Goal: Transaction & Acquisition: Purchase product/service

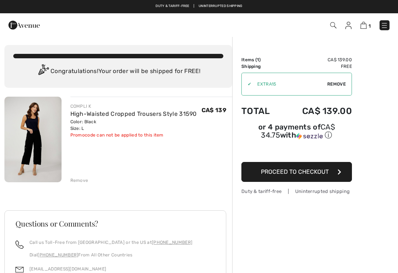
click at [304, 171] on span "Proceed to Checkout" at bounding box center [295, 171] width 68 height 7
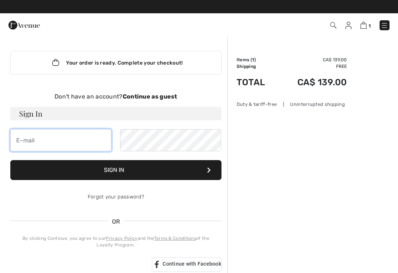
click at [22, 134] on input "email" at bounding box center [60, 140] width 101 height 22
type input "greenham_818@hotmail.com"
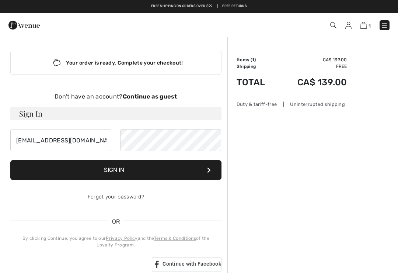
click at [165, 165] on button "Sign In" at bounding box center [115, 170] width 211 height 20
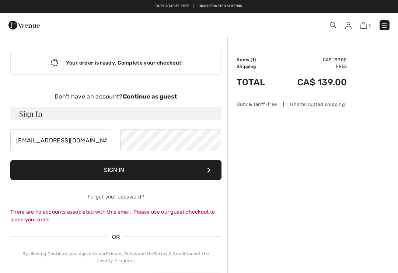
click at [67, 85] on div "Your order is ready. Complete your checkout! Don't have an account? Continue as…" at bounding box center [115, 169] width 223 height 266
click at [56, 94] on div "Don't have an account? Continue as guest" at bounding box center [115, 96] width 211 height 9
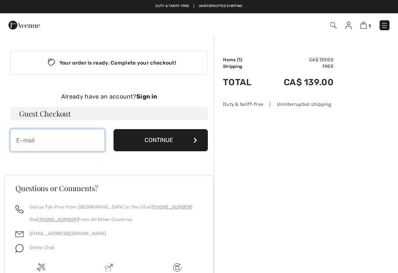
click at [22, 138] on input "email" at bounding box center [57, 140] width 94 height 22
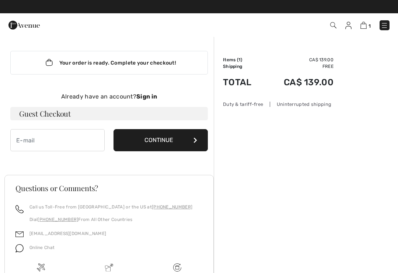
click at [143, 95] on strong "Sign in" at bounding box center [146, 96] width 21 height 7
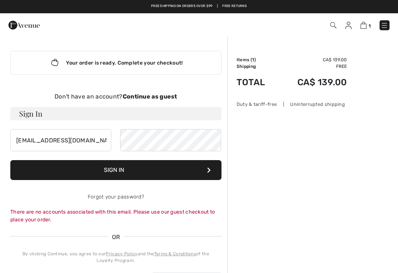
click at [148, 95] on strong "Continue as guest" at bounding box center [150, 96] width 55 height 7
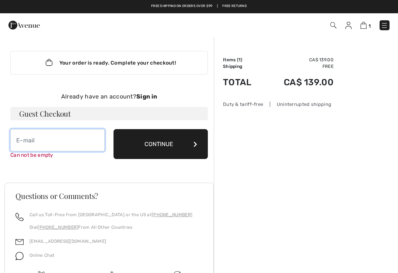
click at [22, 137] on input "email" at bounding box center [57, 140] width 94 height 22
type input "greenham_818@hotmail.com"
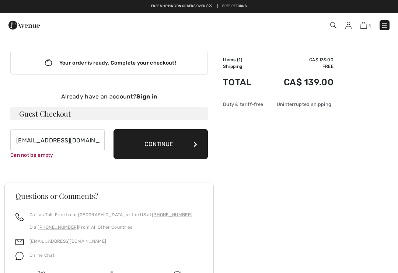
click at [161, 140] on button "Continue" at bounding box center [160, 144] width 94 height 30
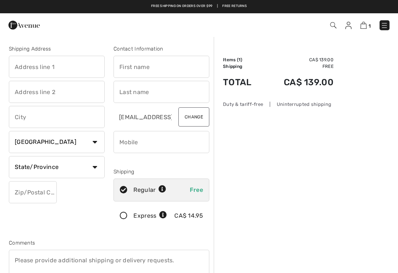
click at [82, 64] on input "text" at bounding box center [57, 67] width 96 height 22
type input "8741 County RD 18"
click at [27, 116] on input "text" at bounding box center [57, 117] width 96 height 22
type input "Amheestburg"
click at [91, 137] on select "Country Canada United States Afghanistan Aland Islands Albania Algeria American…" at bounding box center [57, 142] width 96 height 22
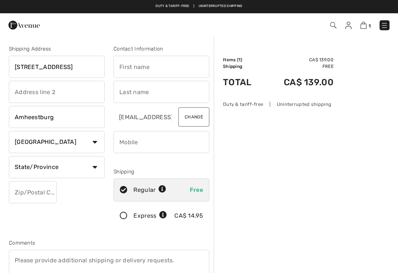
click at [91, 163] on select "State/Province Alberta British Columbia Manitoba New Brunswick Newfoundland and…" at bounding box center [57, 167] width 96 height 22
select select "ON"
click at [61, 68] on input "8741 County RD 18" at bounding box center [57, 67] width 96 height 22
type input "8741 County Rd 18"
click at [25, 187] on input "text" at bounding box center [33, 192] width 48 height 22
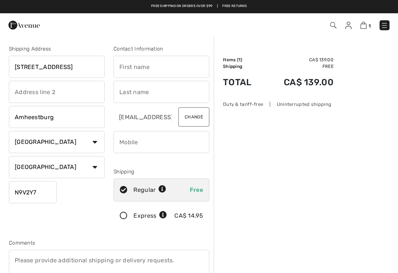
type input "N9V2Y7"
click at [133, 59] on input "text" at bounding box center [161, 67] width 96 height 22
type input "p"
type input "[PERSON_NAME]"
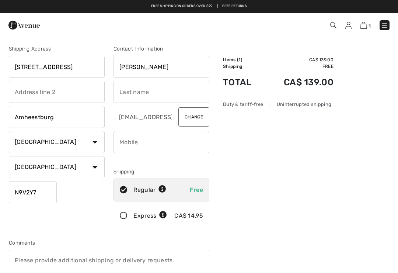
click at [130, 91] on input "text" at bounding box center [161, 92] width 96 height 22
type input "Greenham"
click at [139, 140] on input "phone" at bounding box center [161, 142] width 96 height 22
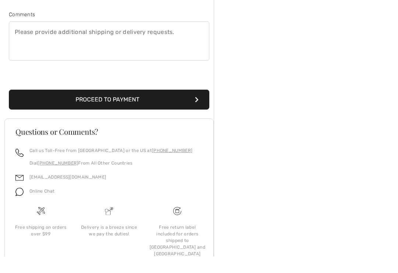
scroll to position [213, 0]
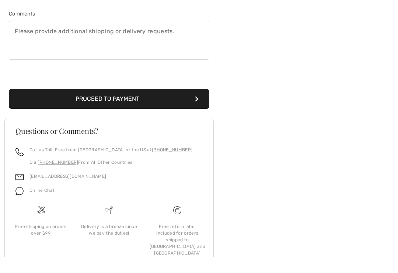
type input "5199845460"
click at [164, 105] on button "Proceed to Payment" at bounding box center [109, 115] width 200 height 20
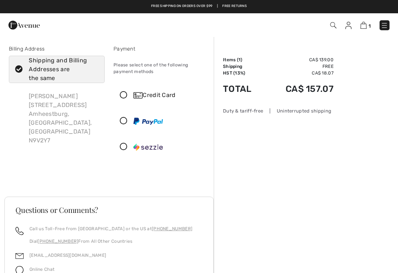
click at [121, 94] on icon at bounding box center [124, 95] width 20 height 8
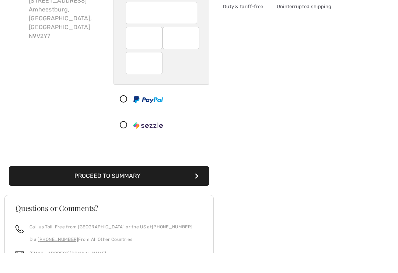
scroll to position [84, 0]
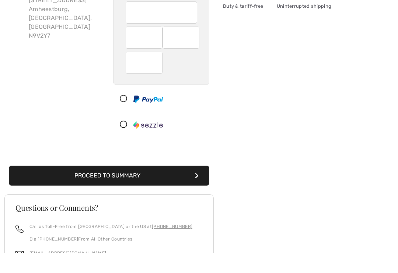
click at [151, 186] on button "Proceed to Summary" at bounding box center [109, 196] width 200 height 20
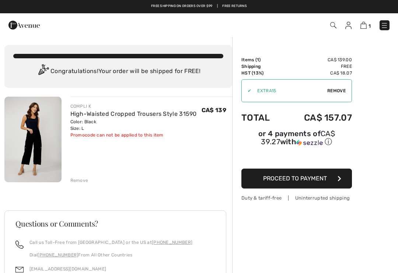
click at [329, 180] on button "Proceed to Payment" at bounding box center [296, 178] width 111 height 20
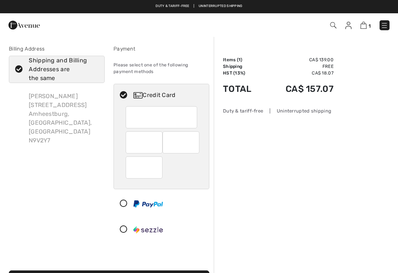
click at [54, 100] on div "[PERSON_NAME] [STREET_ADDRESS]" at bounding box center [64, 118] width 82 height 65
click at [18, 69] on icon at bounding box center [19, 70] width 20 height 8
click at [94, 69] on input "Shipping and Billing Addresses are the same" at bounding box center [96, 69] width 5 height 22
checkbox input "false"
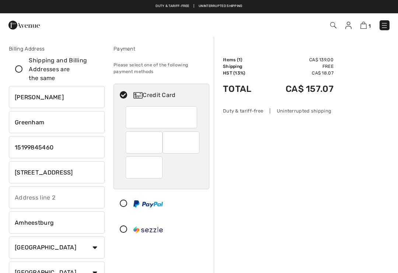
click at [61, 220] on input "Amheestburg" at bounding box center [57, 222] width 96 height 22
type input "Amherstburg"
click at [18, 67] on icon at bounding box center [19, 70] width 20 height 8
click at [94, 67] on input "Shipping and Billing Addresses are the same" at bounding box center [96, 69] width 5 height 22
checkbox input "true"
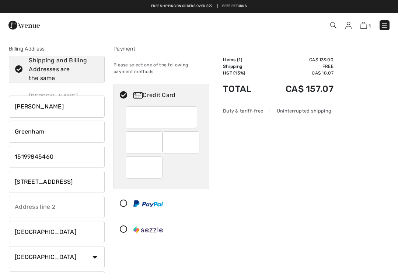
type input "Amheestburg"
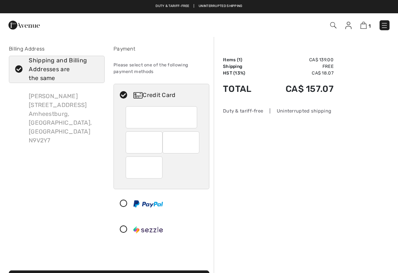
click at [17, 66] on icon at bounding box center [19, 70] width 20 height 8
click at [94, 66] on input "Shipping and Billing Addresses are the same" at bounding box center [96, 69] width 5 height 22
checkbox input "false"
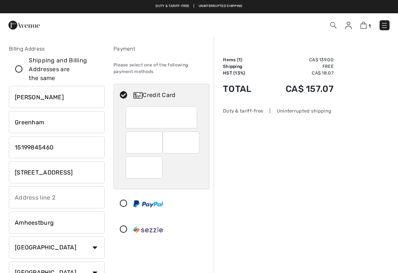
click at [67, 219] on input "Amheestburg" at bounding box center [57, 222] width 96 height 22
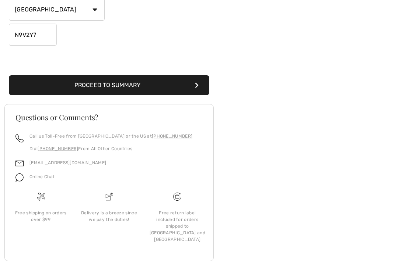
scroll to position [256, 0]
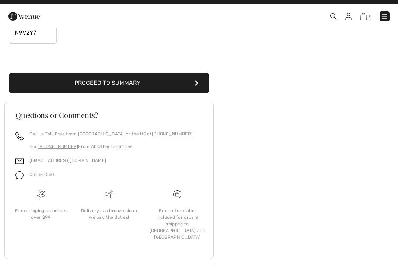
type input "Amherstburg"
click at [132, 82] on button "Proceed to Summary" at bounding box center [109, 92] width 200 height 20
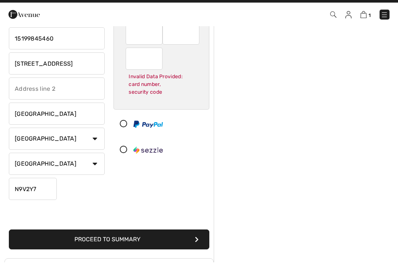
scroll to position [0, 0]
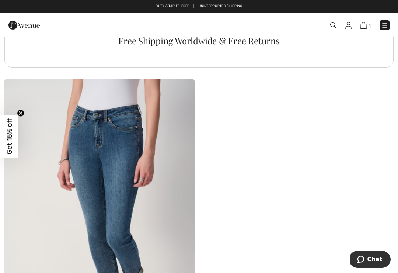
click at [363, 26] on img at bounding box center [363, 25] width 6 height 7
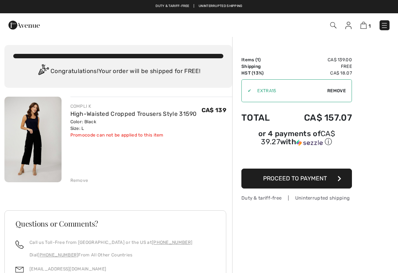
click at [73, 181] on div "Remove" at bounding box center [79, 180] width 18 height 7
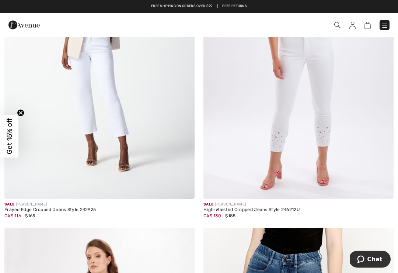
scroll to position [547, 0]
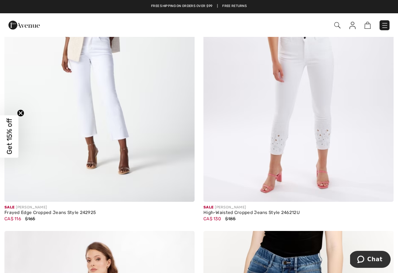
click at [382, 23] on img at bounding box center [384, 25] width 7 height 7
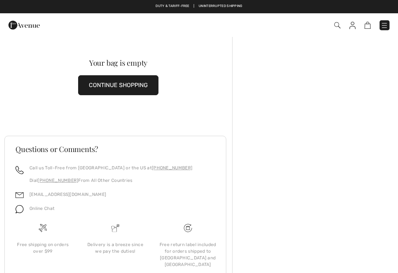
click at [381, 23] on img at bounding box center [384, 25] width 7 height 7
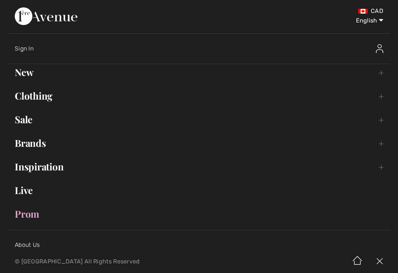
click at [27, 91] on link "Clothing Toggle submenu" at bounding box center [198, 96] width 383 height 16
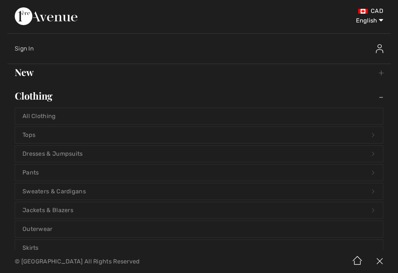
click at [29, 168] on link "Pants Open submenu" at bounding box center [199, 172] width 368 height 16
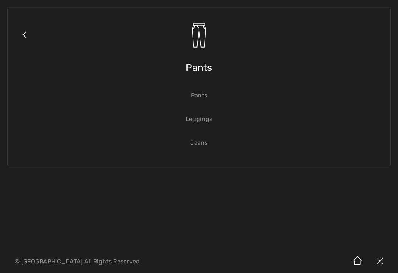
click at [197, 96] on link "Pants" at bounding box center [199, 95] width 368 height 16
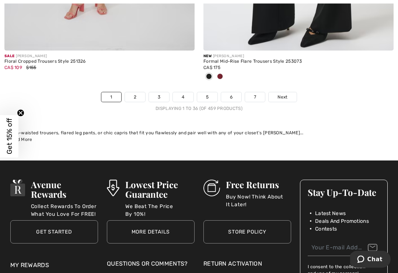
scroll to position [5944, 0]
click at [255, 92] on link "7" at bounding box center [255, 97] width 20 height 10
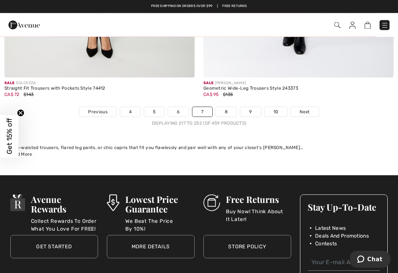
scroll to position [5929, 0]
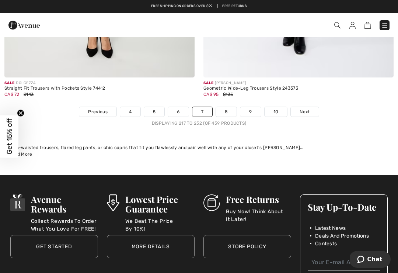
click at [226, 107] on link "8" at bounding box center [226, 112] width 21 height 10
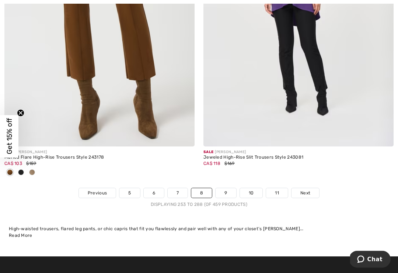
scroll to position [5793, 0]
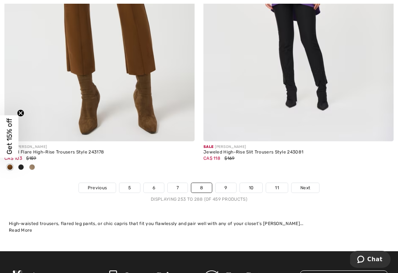
click at [224, 183] on link "9" at bounding box center [226, 188] width 20 height 10
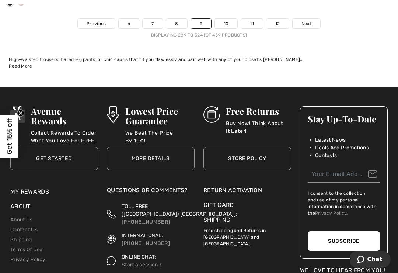
scroll to position [6019, 0]
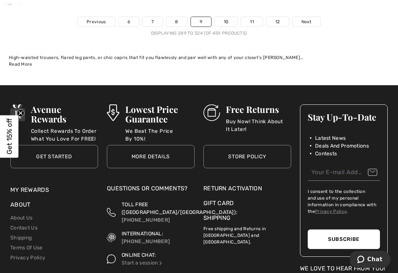
click at [228, 17] on link "10" at bounding box center [226, 22] width 23 height 10
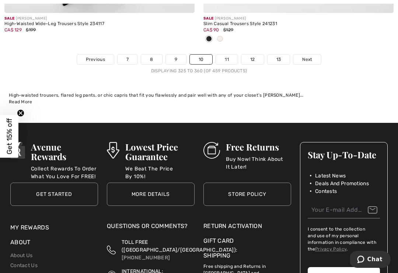
scroll to position [6025, 0]
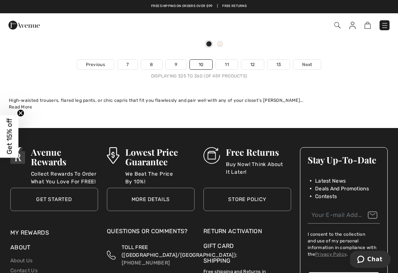
click at [227, 60] on link "11" at bounding box center [227, 65] width 22 height 10
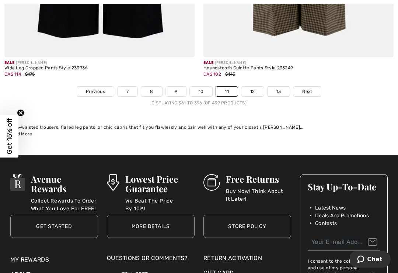
scroll to position [5901, 0]
click at [255, 87] on link "12" at bounding box center [252, 92] width 22 height 10
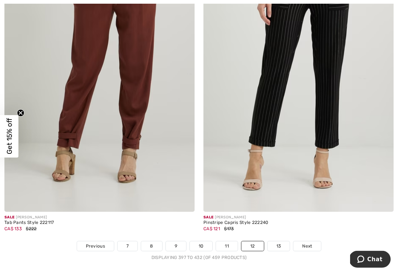
scroll to position [5734, 0]
click at [127, 241] on link "7" at bounding box center [128, 246] width 20 height 10
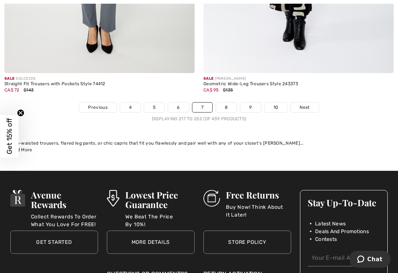
scroll to position [5934, 0]
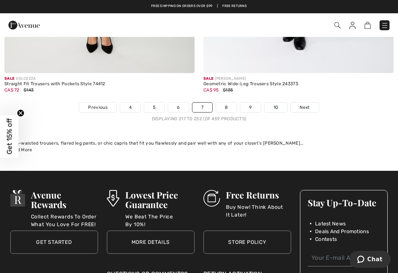
click at [179, 102] on link "6" at bounding box center [178, 107] width 20 height 10
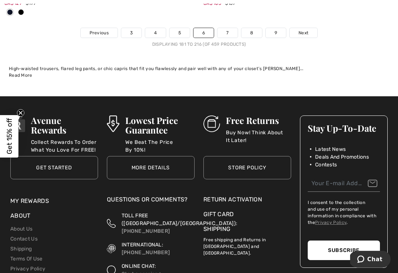
scroll to position [6014, 0]
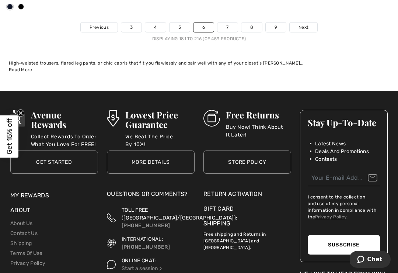
click at [177, 24] on link "5" at bounding box center [179, 27] width 20 height 10
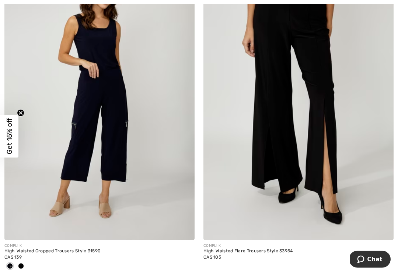
scroll to position [3448, 0]
click at [103, 168] on img at bounding box center [99, 97] width 190 height 285
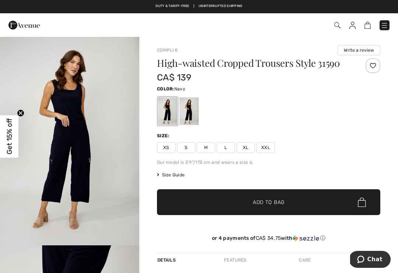
click at [194, 109] on div at bounding box center [188, 111] width 19 height 28
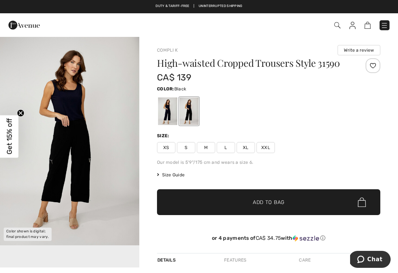
click at [225, 146] on span "L" at bounding box center [226, 147] width 18 height 11
click at [247, 195] on span "✔ Added to Bag Add to Bag" at bounding box center [268, 202] width 223 height 26
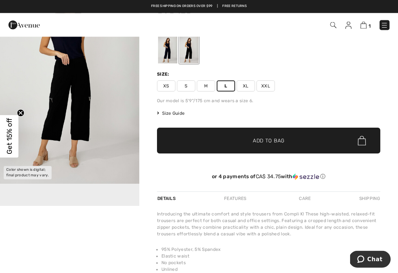
scroll to position [62, 0]
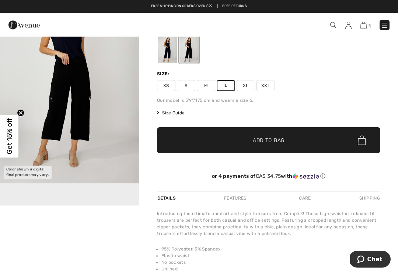
click at [365, 25] on img at bounding box center [363, 25] width 6 height 7
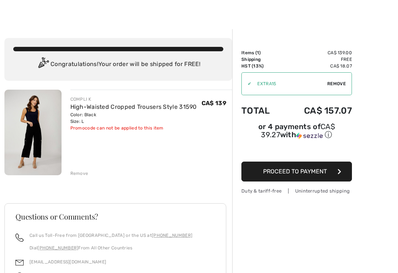
scroll to position [7, 0]
click at [322, 172] on span "Proceed to Payment" at bounding box center [295, 171] width 64 height 7
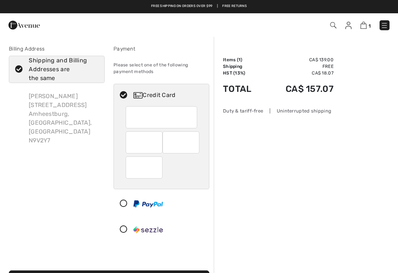
click at [18, 44] on div "Billing Address Shipping and Billing Addresses are the same Patsy Greenham 8741…" at bounding box center [108, 163] width 209 height 272
click at [22, 49] on div "Billing Address" at bounding box center [57, 49] width 96 height 8
click at [24, 53] on div "Billing Address Shipping and Billing Addresses are the same Patsy Greenham 8741…" at bounding box center [56, 144] width 105 height 199
click at [18, 68] on icon at bounding box center [19, 70] width 20 height 8
click at [94, 68] on input "Shipping and Billing Addresses are the same" at bounding box center [96, 69] width 5 height 22
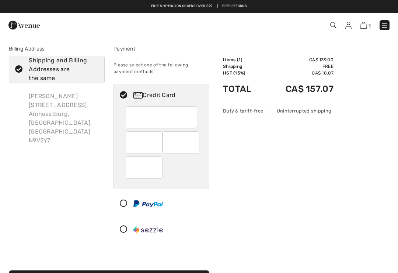
checkbox input "false"
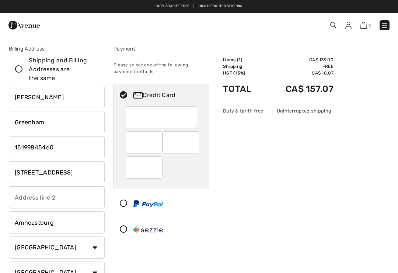
click at [67, 217] on input "Amheestburg" at bounding box center [57, 222] width 96 height 22
click at [66, 217] on input "Amheestburg" at bounding box center [57, 222] width 96 height 22
click at [71, 218] on input "Amheestburg" at bounding box center [57, 222] width 96 height 22
click at [70, 221] on input "Amheestburg" at bounding box center [57, 222] width 96 height 22
type input "Amherstburg"
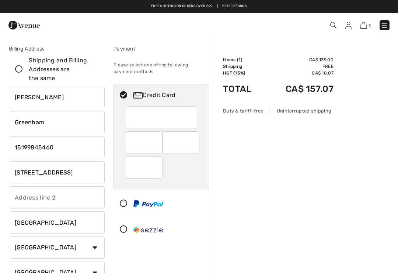
click at [46, 91] on input "Patsy" at bounding box center [57, 97] width 96 height 22
click at [55, 96] on input "[PERSON_NAME]" at bounding box center [57, 97] width 96 height 22
type input "P"
click at [61, 120] on input "Greenham" at bounding box center [57, 122] width 96 height 22
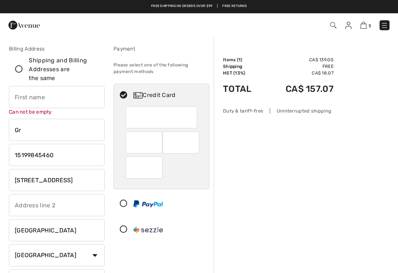
type input "G"
click at [70, 150] on input "phone" at bounding box center [57, 155] width 96 height 22
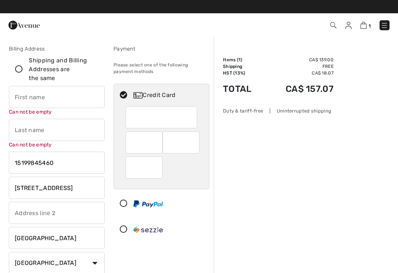
click at [70, 161] on input "phone" at bounding box center [57, 162] width 96 height 22
type input "1"
click at [78, 183] on input "8741 County Rd 18" at bounding box center [57, 187] width 96 height 22
click at [28, 158] on input "phone" at bounding box center [57, 162] width 96 height 22
click at [43, 164] on input "phone" at bounding box center [57, 162] width 96 height 22
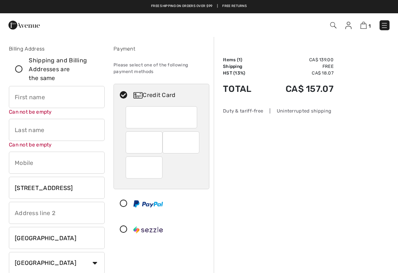
click at [83, 185] on input "8741 County Rd 18" at bounding box center [57, 187] width 96 height 22
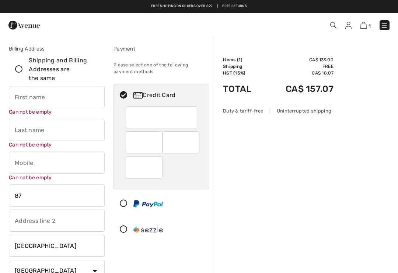
type input "8"
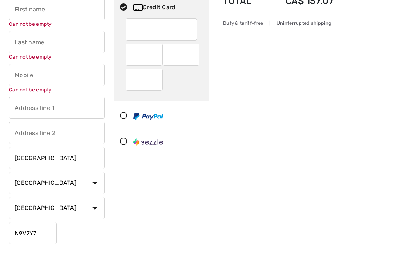
scroll to position [79, 0]
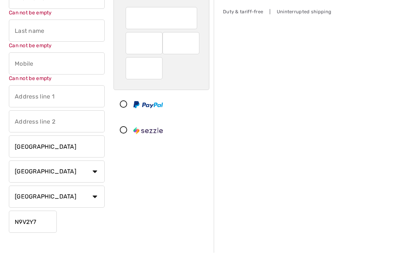
click at [66, 155] on input "Amherstburg" at bounding box center [57, 166] width 96 height 22
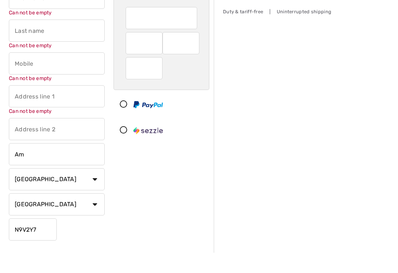
type input "A"
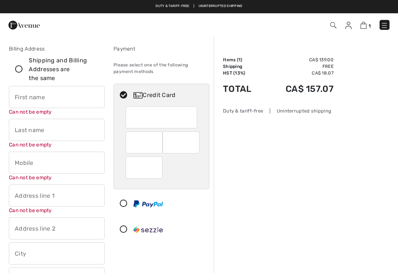
scroll to position [0, 0]
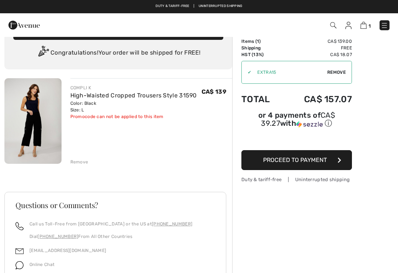
click at [314, 163] on span "Proceed to Payment" at bounding box center [295, 159] width 64 height 7
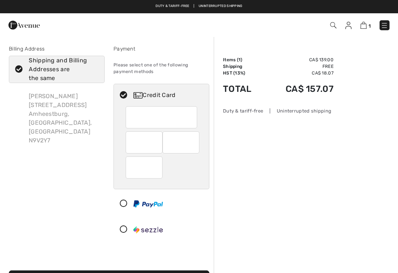
click at [32, 108] on div "Patsy Greenham 8741 County Rd 18 Amheestburg, ON, CA N9V2Y7" at bounding box center [64, 118] width 82 height 65
click at [36, 120] on div "Patsy Greenham 8741 County Rd 18 Amheestburg, ON, CA N9V2Y7" at bounding box center [64, 118] width 82 height 65
click at [67, 116] on div "Patsy Greenham 8741 County Rd 18 Amheestburg, ON, CA N9V2Y7" at bounding box center [64, 118] width 82 height 65
click at [74, 115] on div "Patsy Greenham 8741 County Rd 18 Amheestburg, ON, CA N9V2Y7" at bounding box center [64, 118] width 82 height 65
click at [69, 116] on div "Patsy Greenham 8741 County Rd 18 Amheestburg, ON, CA N9V2Y7" at bounding box center [64, 118] width 82 height 65
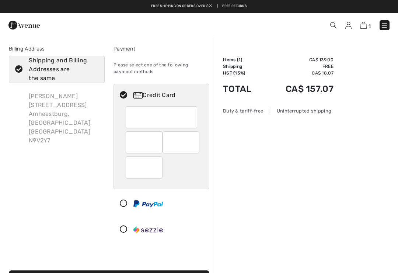
click at [70, 121] on div "Patsy Greenham 8741 County Rd 18 Amheestburg, ON, CA N9V2Y7" at bounding box center [64, 118] width 82 height 65
click at [93, 94] on div "Patsy Greenham 8741 County Rd 18 Amheestburg, ON, CA N9V2Y7" at bounding box center [64, 118] width 82 height 65
click at [94, 102] on div "Patsy Greenham 8741 County Rd 18 Amheestburg, ON, CA N9V2Y7" at bounding box center [64, 118] width 82 height 65
click at [349, 22] on img at bounding box center [348, 25] width 6 height 7
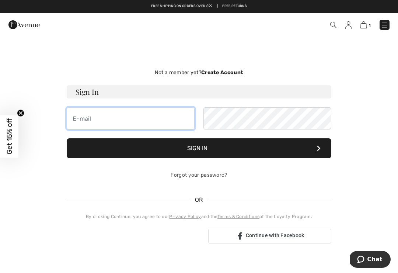
click at [103, 115] on input "email" at bounding box center [131, 118] width 128 height 22
type input "[EMAIL_ADDRESS][DOMAIN_NAME]"
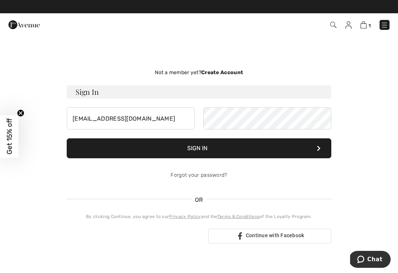
click at [213, 144] on button "Sign In" at bounding box center [199, 148] width 265 height 20
click at [228, 69] on strong "Create Account" at bounding box center [222, 72] width 42 height 6
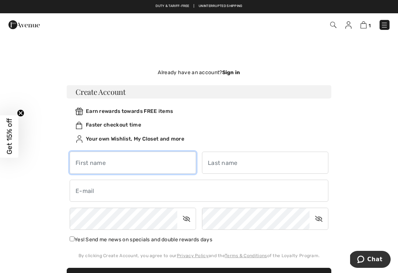
click at [105, 159] on input "text" at bounding box center [133, 162] width 126 height 22
type input "Patsy"
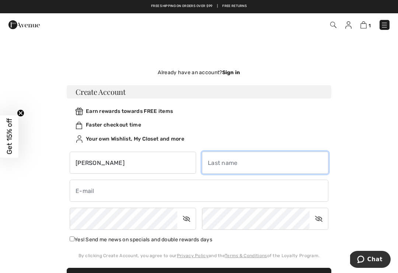
click at [224, 164] on input "text" at bounding box center [265, 162] width 126 height 22
type input "Greenham"
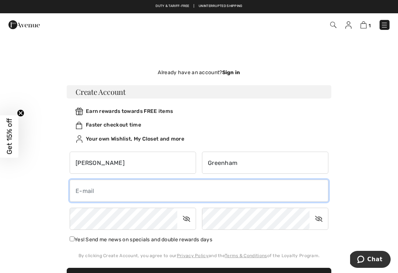
click at [91, 193] on input "email" at bounding box center [199, 190] width 259 height 22
type input "greenham_818@hotmail.com"
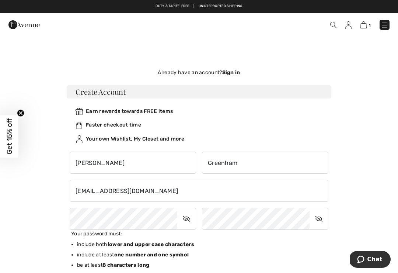
click at [319, 117] on div "Earn rewards towards FREE items Faster checkout time Your own Wishlist, My Clos…" at bounding box center [199, 124] width 265 height 53
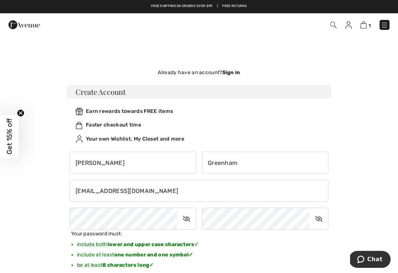
click at [188, 217] on icon at bounding box center [186, 218] width 18 height 17
click at [322, 217] on icon at bounding box center [318, 218] width 18 height 17
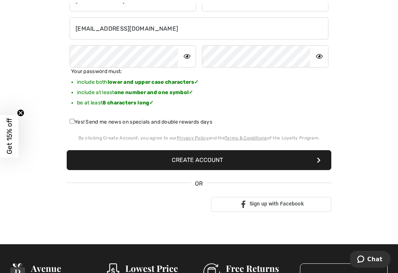
scroll to position [162, 0]
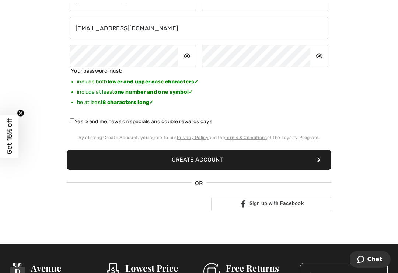
click at [73, 119] on input "Yes! Send me news on specials and double rewards days" at bounding box center [72, 120] width 5 height 5
checkbox input "true"
click at [219, 157] on button "Create Account" at bounding box center [199, 160] width 265 height 20
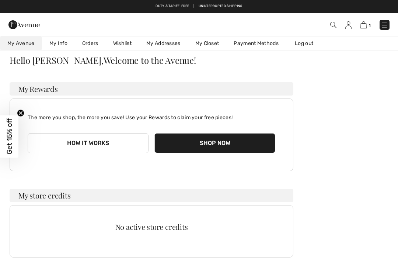
scroll to position [23, 0]
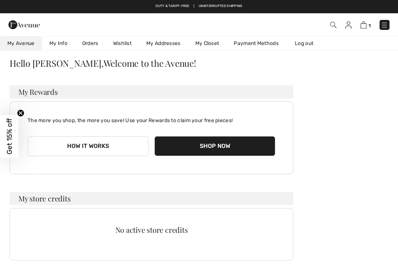
click at [224, 167] on div "The more you shop, the more you save! Use your Rewards to claim your free piece…" at bounding box center [152, 137] width 284 height 73
click at [220, 141] on button "Shop Now" at bounding box center [214, 146] width 121 height 20
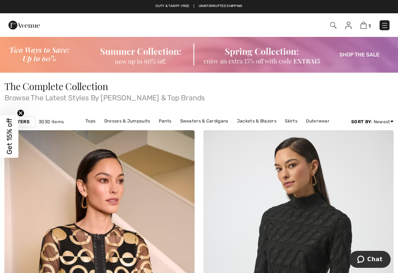
click at [366, 27] on img at bounding box center [363, 25] width 6 height 7
click at [365, 24] on img at bounding box center [363, 25] width 6 height 7
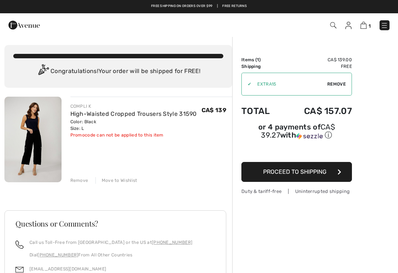
click at [297, 171] on span "Proceed to Shipping" at bounding box center [294, 171] width 63 height 7
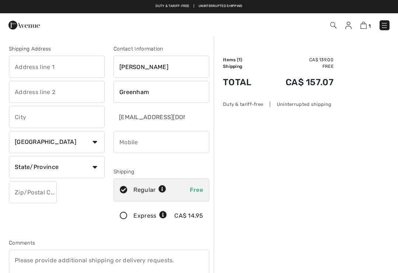
click at [21, 61] on input "text" at bounding box center [57, 67] width 96 height 22
type input "8741"
click at [18, 90] on input "text" at bounding box center [57, 92] width 96 height 22
type input "Country Rd 18"
click at [23, 113] on input "text" at bounding box center [57, 117] width 96 height 22
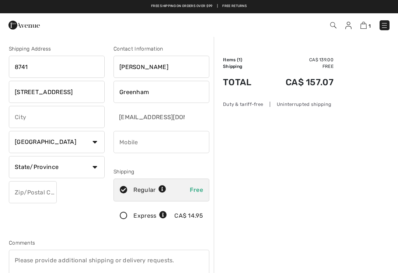
type input "a"
type input "Amherstburg"
click at [94, 137] on select "Country Canada United States Afghanistan Aland Islands Albania Algeria American…" at bounding box center [57, 142] width 96 height 22
click at [92, 162] on select "State/Province Alberta British Columbia Manitoba New Brunswick Newfoundland and…" at bounding box center [57, 167] width 96 height 22
select select "ON"
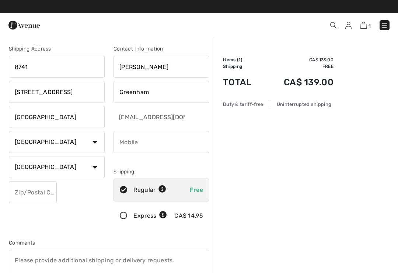
click at [30, 190] on input "text" at bounding box center [33, 192] width 48 height 22
type input "N9V2Y7"
click at [148, 139] on input "phone" at bounding box center [161, 142] width 96 height 22
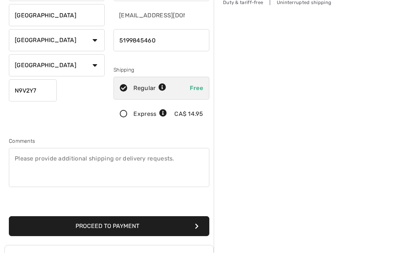
scroll to position [81, 0]
type input "5199845460"
click at [151, 236] on button "Proceed to Payment" at bounding box center [109, 246] width 200 height 20
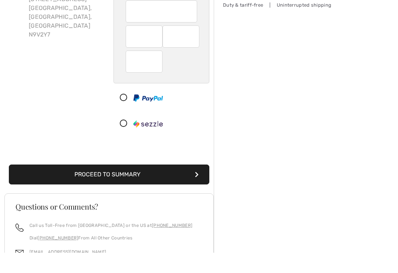
scroll to position [87, 0]
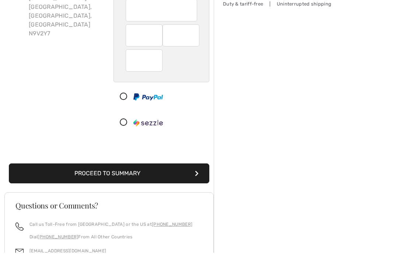
click at [170, 183] on button "Proceed to Summary" at bounding box center [109, 193] width 200 height 20
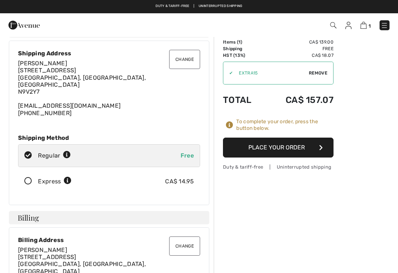
scroll to position [17, 0]
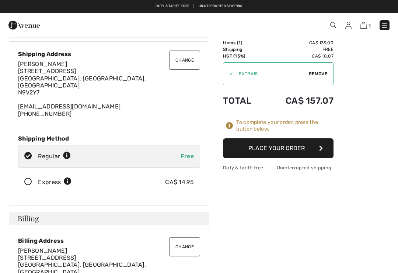
click at [295, 142] on button "Place Your Order" at bounding box center [278, 148] width 111 height 20
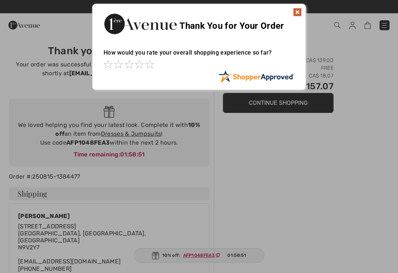
click at [203, 252] on div at bounding box center [199, 136] width 398 height 273
click at [298, 8] on img at bounding box center [297, 12] width 9 height 9
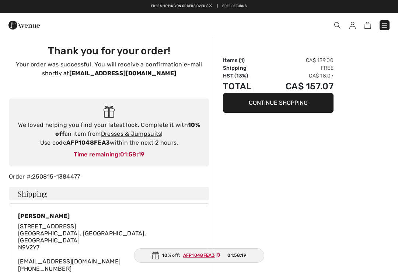
click at [354, 24] on img at bounding box center [352, 25] width 6 height 7
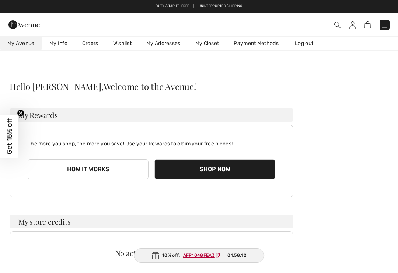
click at [352, 25] on img at bounding box center [352, 24] width 6 height 7
click at [351, 24] on img at bounding box center [352, 24] width 6 height 7
click at [349, 24] on img at bounding box center [352, 24] width 6 height 7
click at [352, 22] on img at bounding box center [352, 24] width 6 height 7
click at [353, 22] on img at bounding box center [352, 24] width 6 height 7
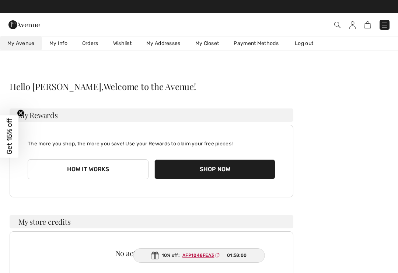
click at [385, 24] on img at bounding box center [384, 24] width 7 height 7
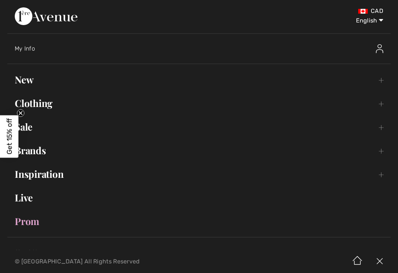
click at [374, 48] on div at bounding box center [344, 49] width 94 height 24
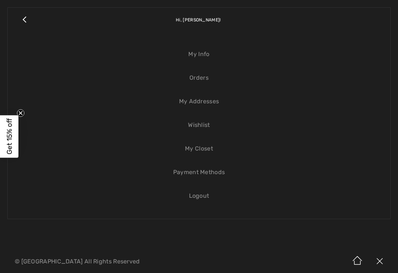
click at [201, 199] on link "Logout" at bounding box center [199, 196] width 368 height 16
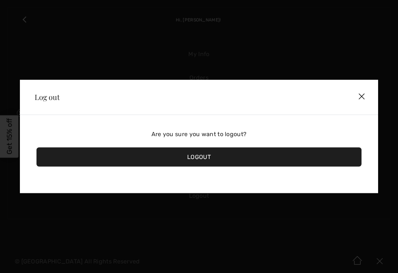
click at [243, 157] on div "Logout" at bounding box center [198, 156] width 325 height 19
